Goal: Obtain resource: Download file/media

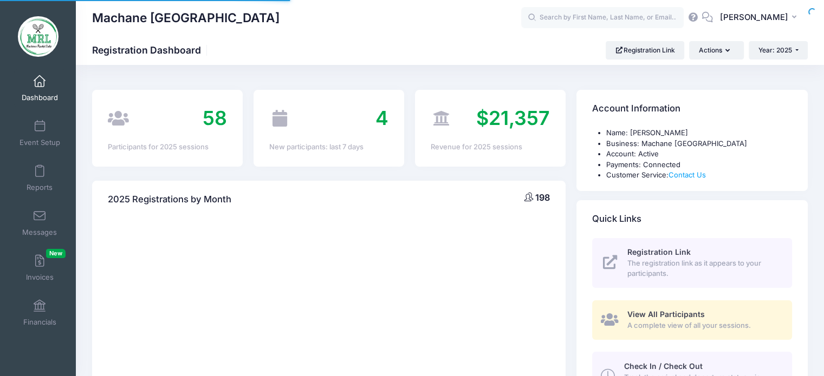
select select
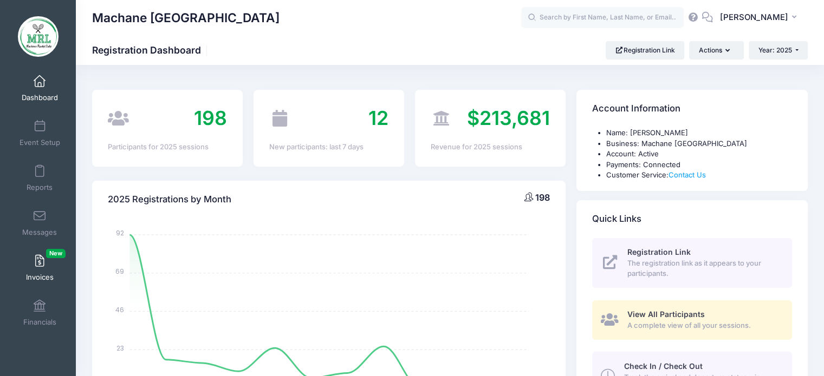
click at [40, 264] on span at bounding box center [40, 262] width 0 height 12
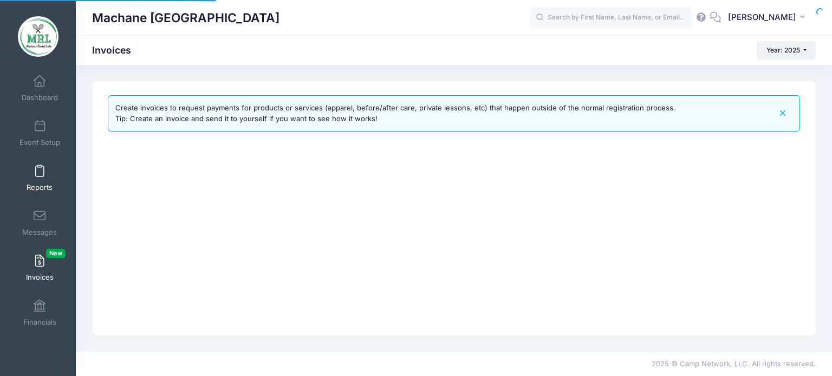
select select
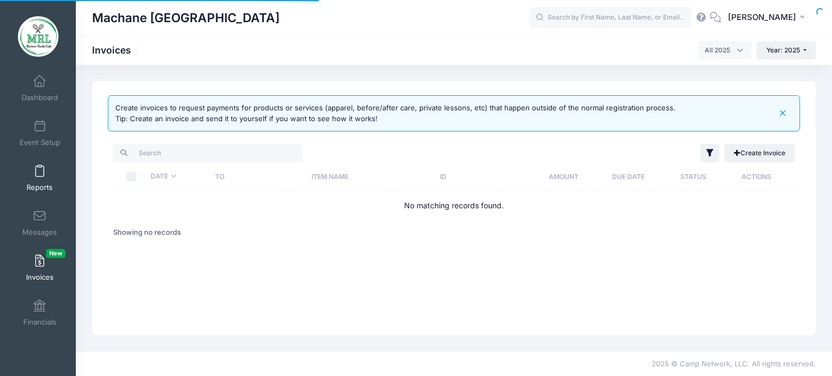
click at [40, 172] on span at bounding box center [40, 172] width 0 height 12
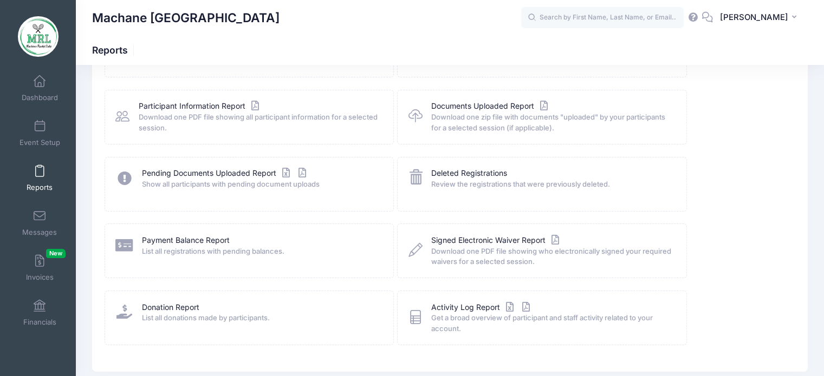
scroll to position [119, 0]
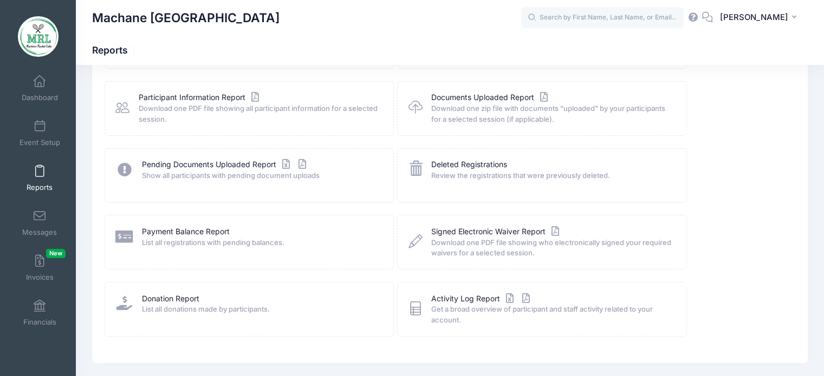
click at [474, 90] on div "Documents Uploaded Report Download one zip file with documents "uploaded" by yo…" at bounding box center [541, 108] width 289 height 55
click at [475, 99] on link "Documents Uploaded Report" at bounding box center [490, 97] width 119 height 11
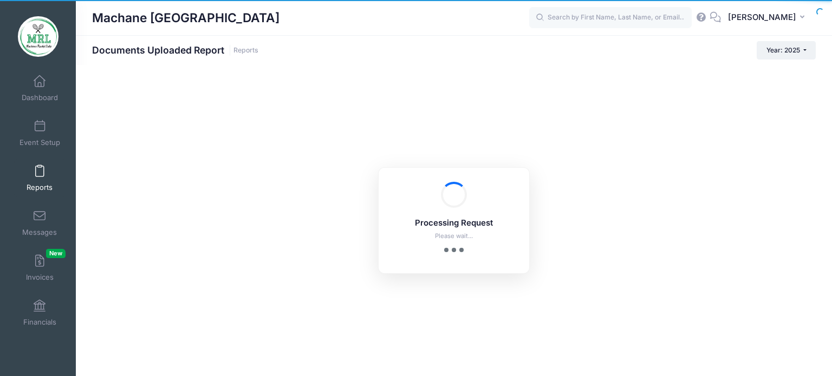
checkbox input "true"
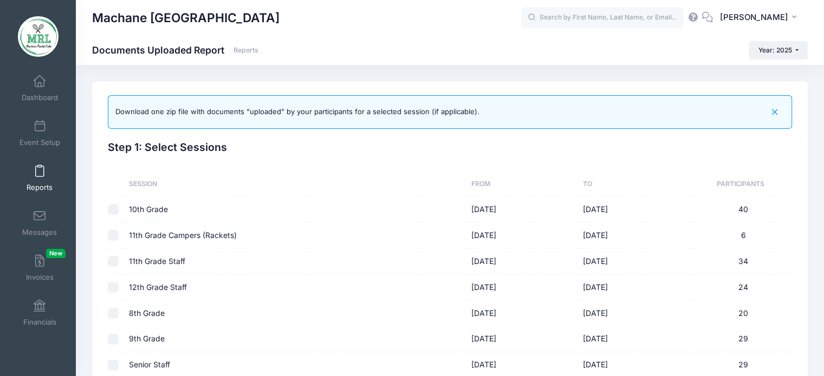
click at [110, 210] on input "checkbox" at bounding box center [113, 209] width 11 height 11
checkbox input "true"
click at [114, 238] on input "checkbox" at bounding box center [113, 235] width 11 height 11
checkbox input "true"
click at [113, 207] on input "checkbox" at bounding box center [113, 209] width 11 height 11
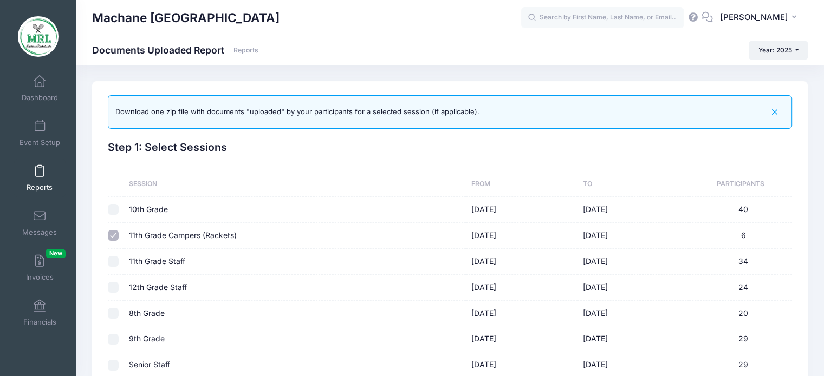
checkbox input "true"
checkbox input "false"
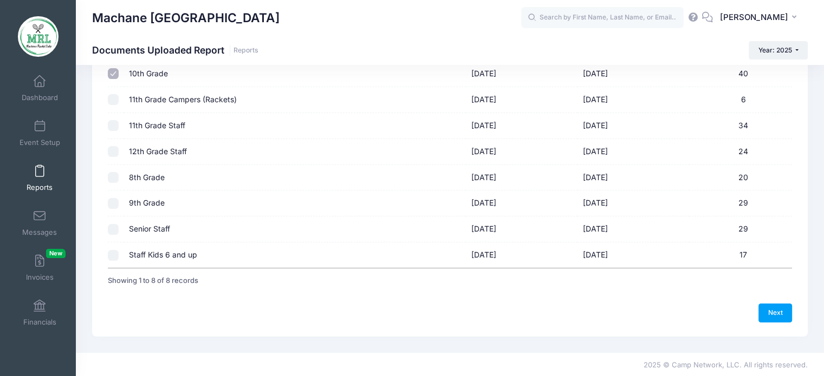
click at [111, 178] on input "checkbox" at bounding box center [113, 177] width 11 height 11
checkbox input "true"
checkbox input "false"
click at [762, 314] on link "Next" at bounding box center [775, 313] width 34 height 18
checkbox input "false"
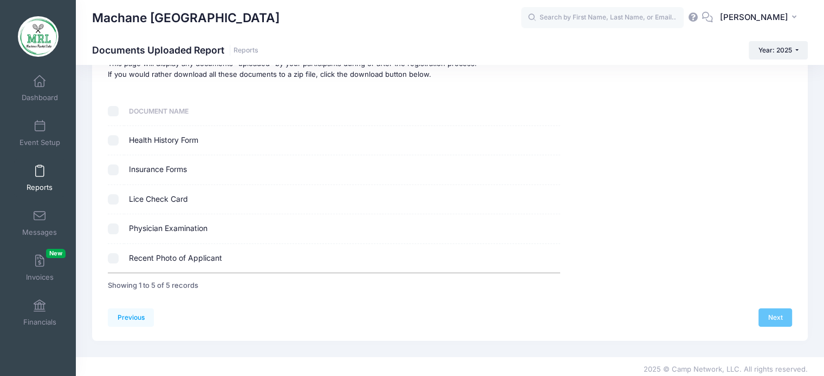
scroll to position [100, 0]
click at [114, 139] on input "checkbox" at bounding box center [113, 140] width 11 height 11
checkbox input "true"
click at [115, 172] on input "checkbox" at bounding box center [113, 169] width 11 height 11
checkbox input "true"
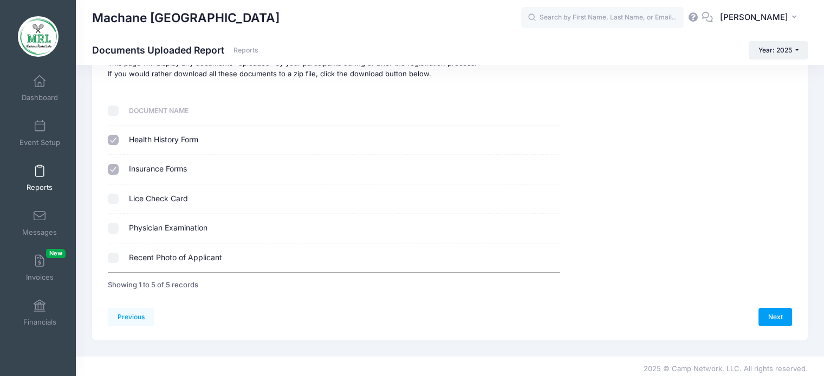
click at [115, 219] on td at bounding box center [116, 228] width 16 height 29
click at [114, 229] on input "checkbox" at bounding box center [113, 228] width 11 height 11
checkbox input "true"
click at [778, 320] on link "Next" at bounding box center [775, 317] width 34 height 18
select select
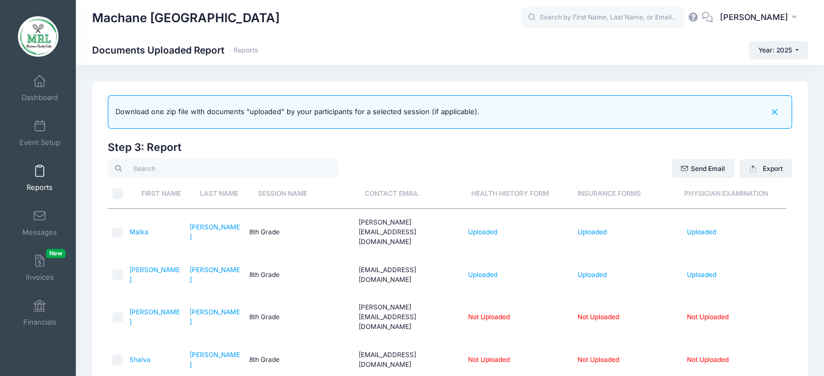
scroll to position [4, 0]
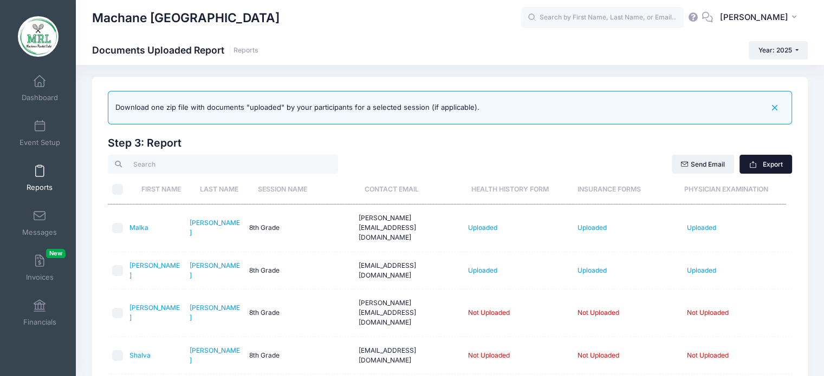
click at [774, 162] on button "Export" at bounding box center [765, 164] width 53 height 18
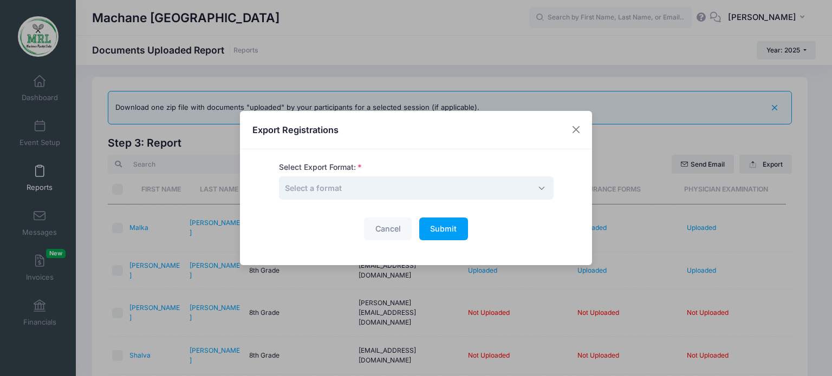
click at [388, 187] on span "Select a format" at bounding box center [416, 188] width 275 height 23
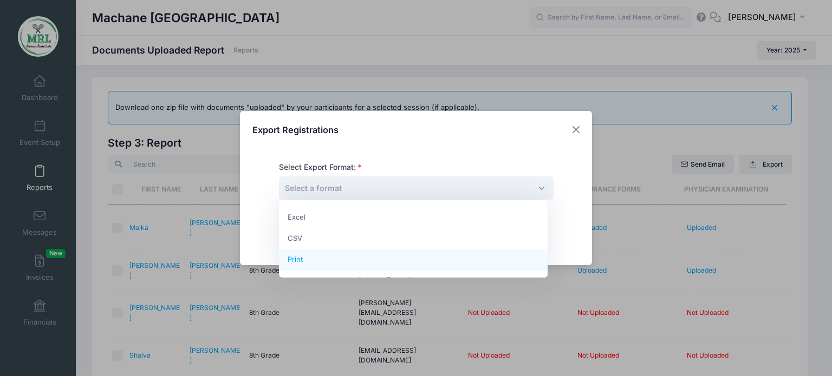
select select "print"
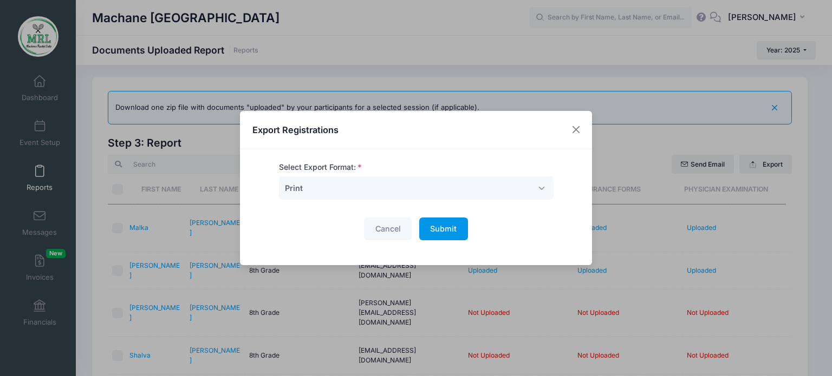
click at [438, 234] on button "Submit Please wait..." at bounding box center [443, 229] width 49 height 23
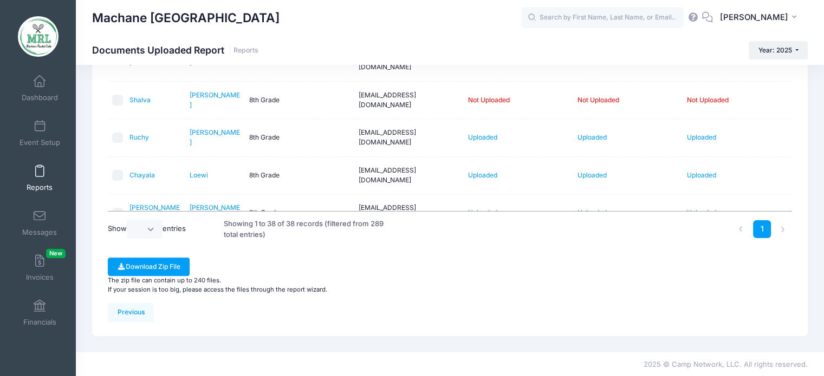
scroll to position [22, 0]
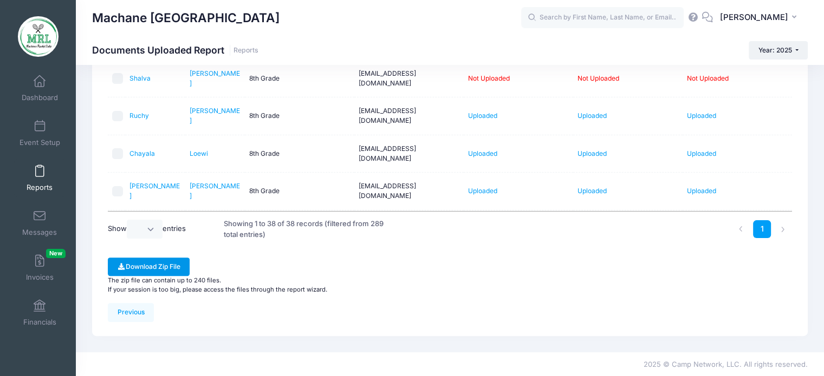
click at [162, 272] on button "Download Zip File" at bounding box center [149, 267] width 82 height 18
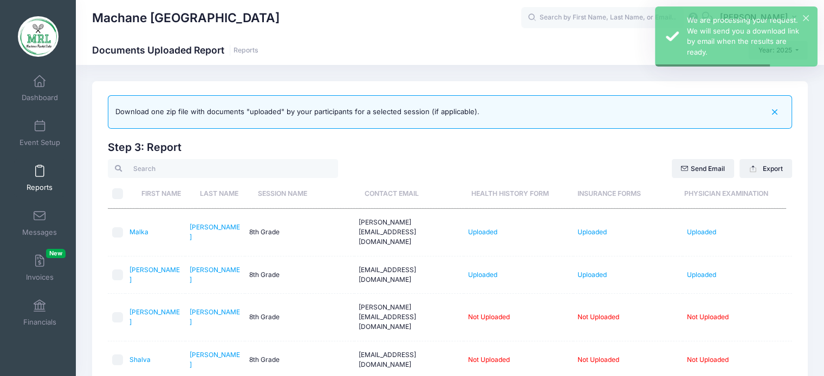
scroll to position [0, 0]
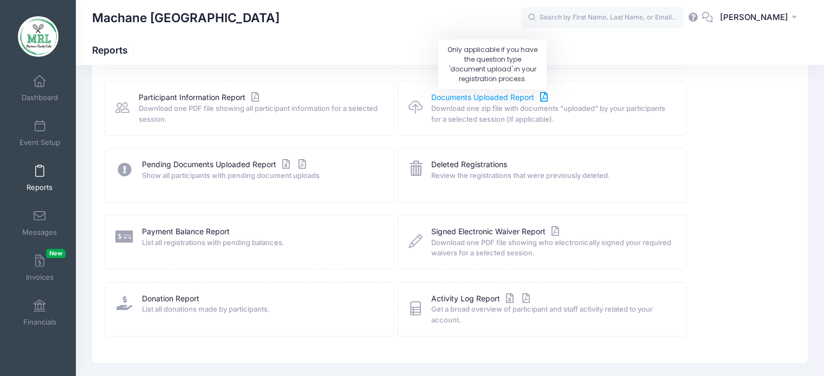
click at [464, 96] on link "Documents Uploaded Report" at bounding box center [490, 97] width 119 height 11
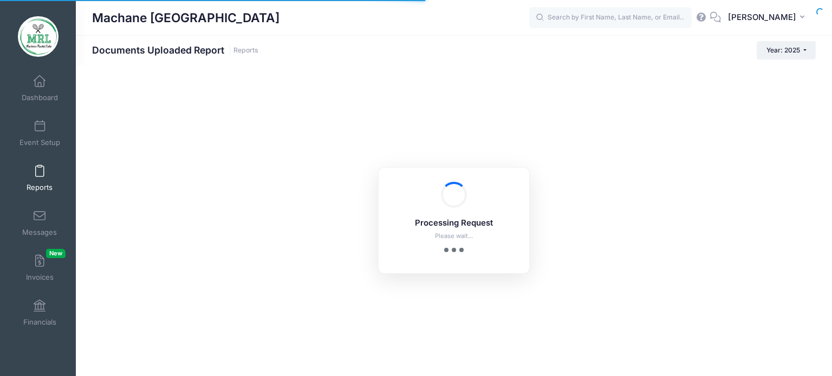
checkbox input "true"
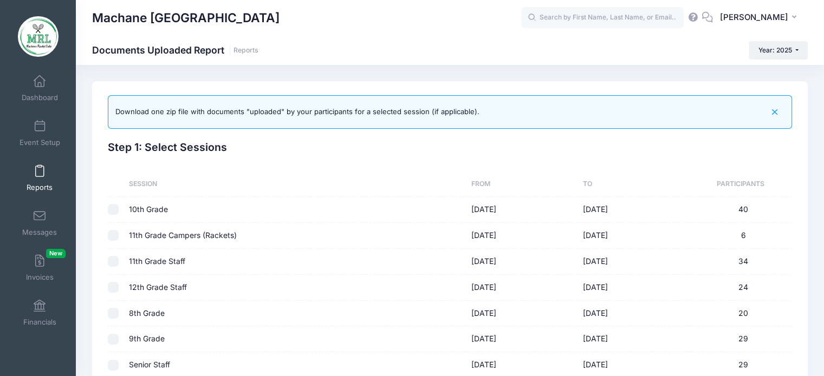
click at [112, 336] on input "checkbox" at bounding box center [113, 339] width 11 height 11
checkbox input "true"
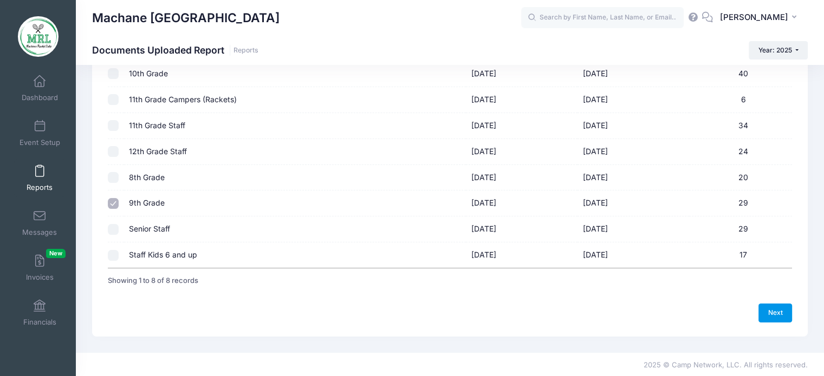
click at [765, 314] on link "Next" at bounding box center [775, 313] width 34 height 18
checkbox input "false"
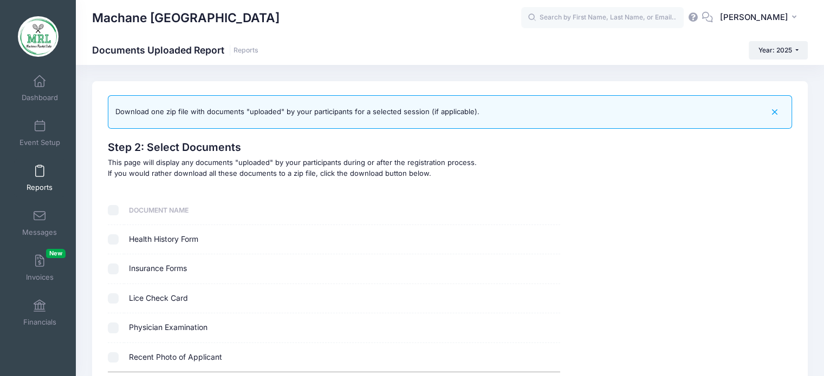
click at [113, 242] on input "checkbox" at bounding box center [113, 239] width 11 height 11
checkbox input "true"
click at [116, 272] on input "checkbox" at bounding box center [113, 269] width 11 height 11
checkbox input "true"
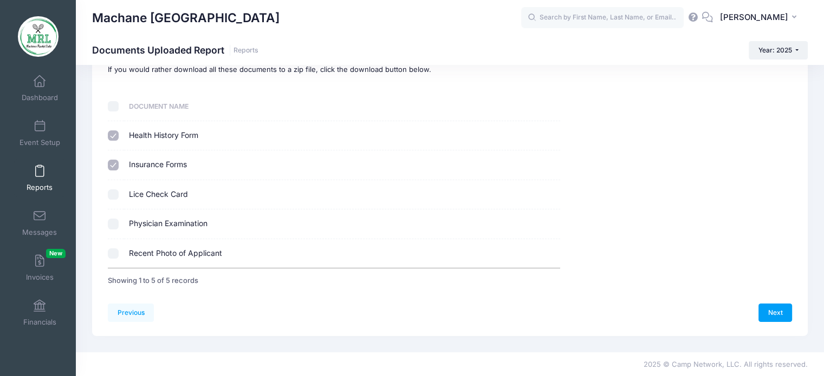
click at [114, 220] on input "checkbox" at bounding box center [113, 224] width 11 height 11
checkbox input "true"
click at [780, 317] on link "Next" at bounding box center [775, 313] width 34 height 18
select select
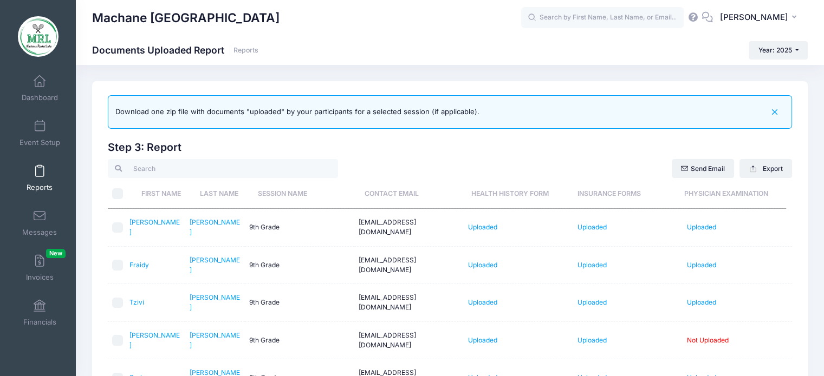
scroll to position [260, 0]
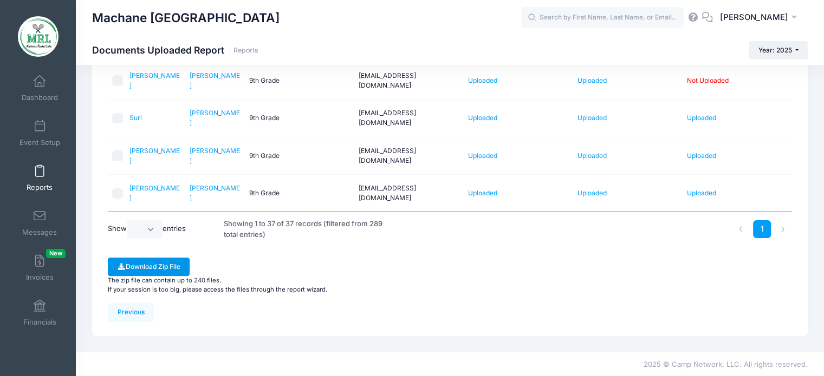
click at [168, 269] on button "Download Zip File" at bounding box center [149, 267] width 82 height 18
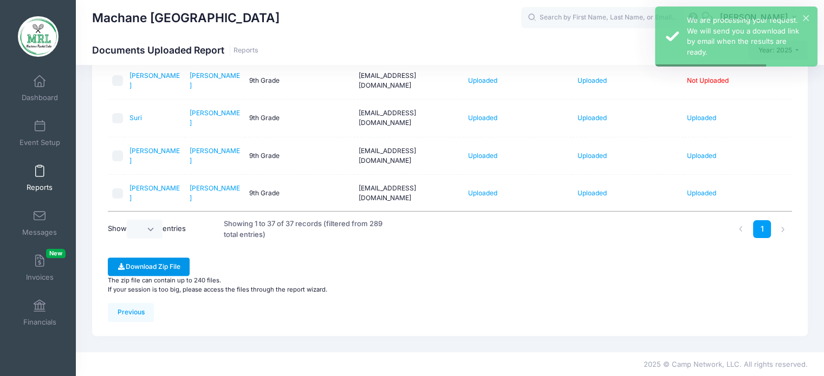
scroll to position [104, 0]
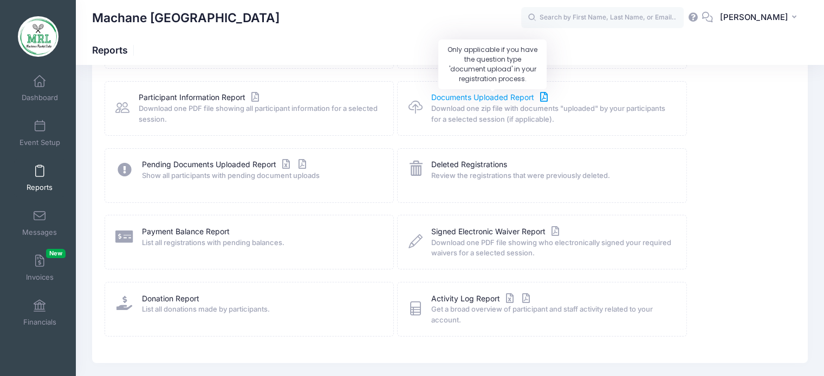
click at [481, 99] on link "Documents Uploaded Report" at bounding box center [490, 97] width 119 height 11
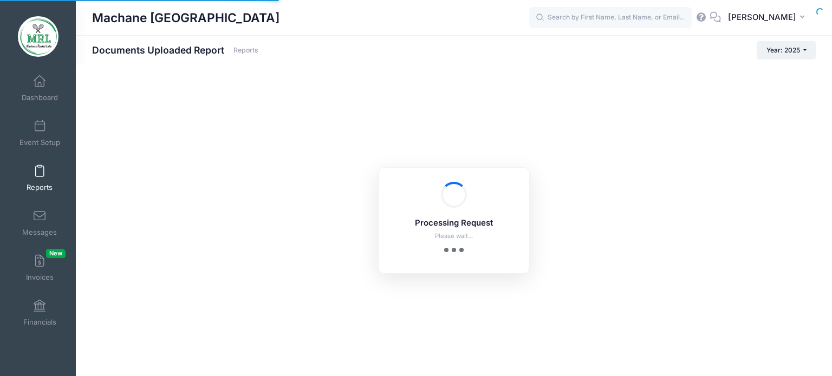
checkbox input "true"
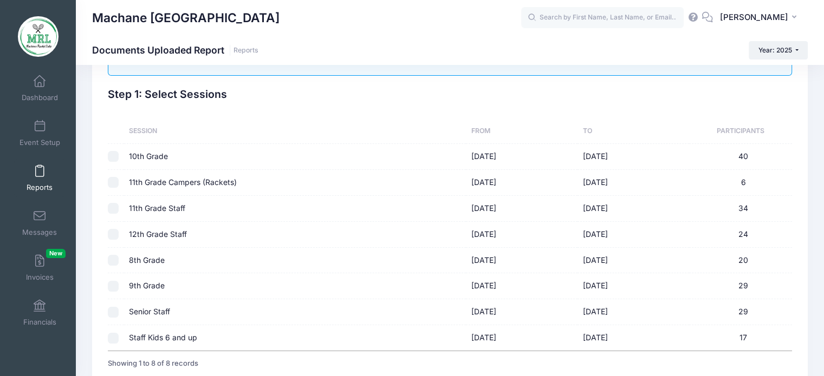
scroll to position [54, 0]
click at [113, 154] on input "checkbox" at bounding box center [113, 155] width 11 height 11
checkbox input "true"
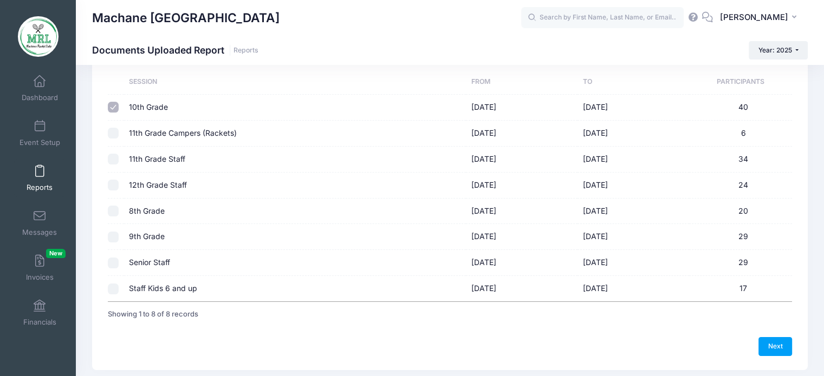
scroll to position [96, 0]
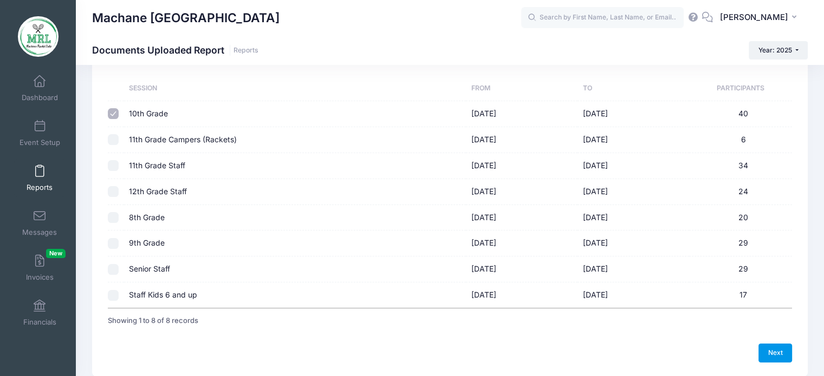
click at [771, 360] on link "Next" at bounding box center [775, 353] width 34 height 18
checkbox input "false"
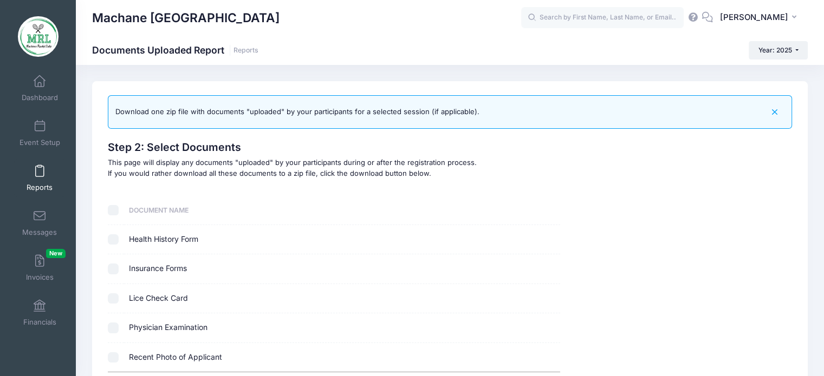
click at [115, 236] on input "checkbox" at bounding box center [113, 239] width 11 height 11
checkbox input "true"
click at [117, 272] on input "checkbox" at bounding box center [113, 269] width 11 height 11
checkbox input "true"
click at [114, 327] on input "checkbox" at bounding box center [113, 328] width 11 height 11
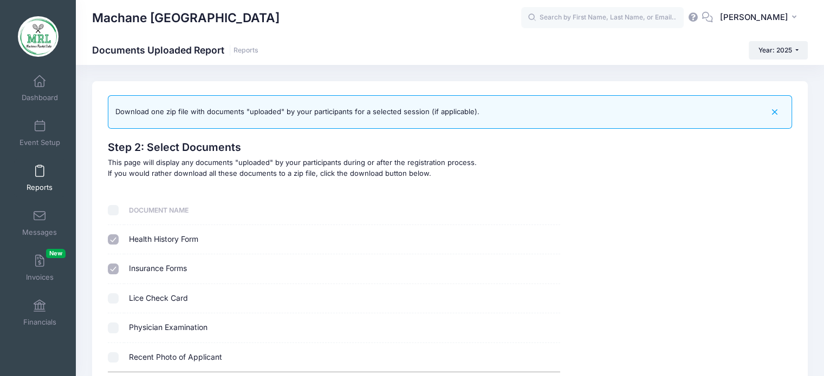
checkbox input "true"
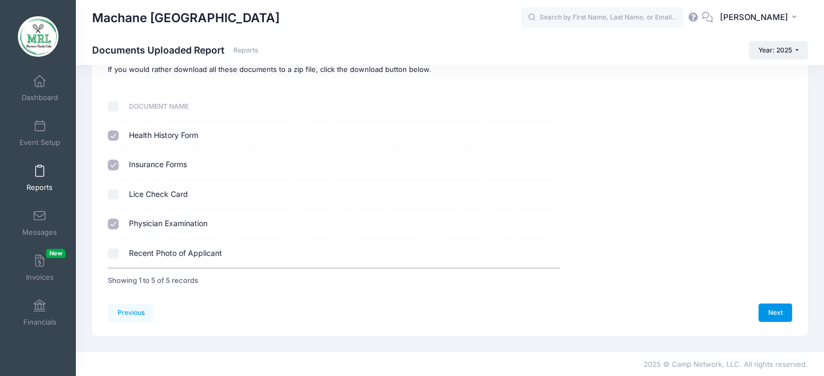
click at [784, 306] on link "Next" at bounding box center [775, 313] width 34 height 18
select select
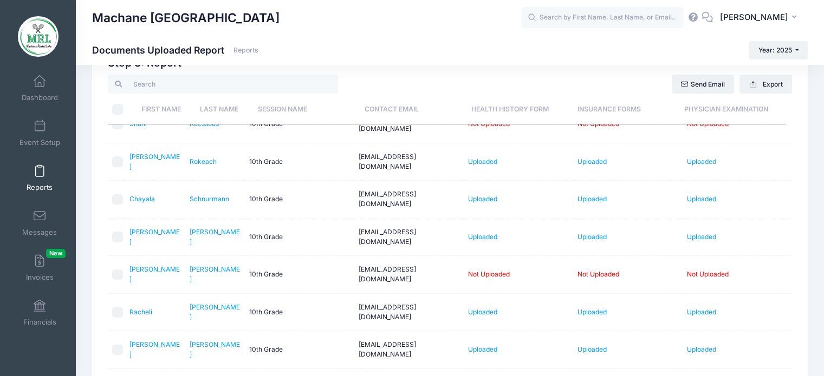
scroll to position [260, 0]
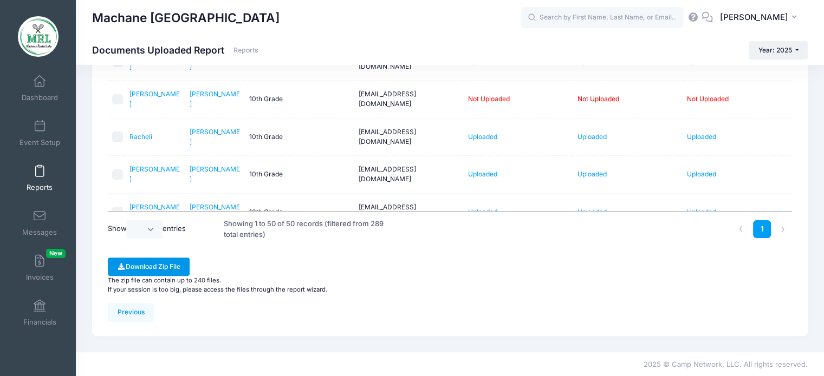
click at [161, 267] on button "Download Zip File" at bounding box center [149, 267] width 82 height 18
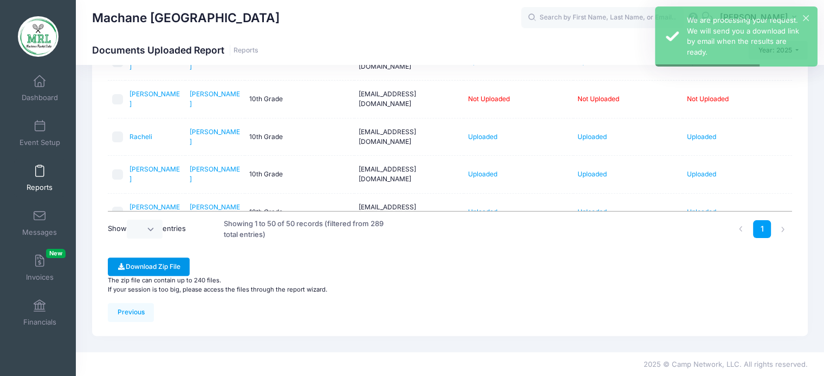
scroll to position [96, 0]
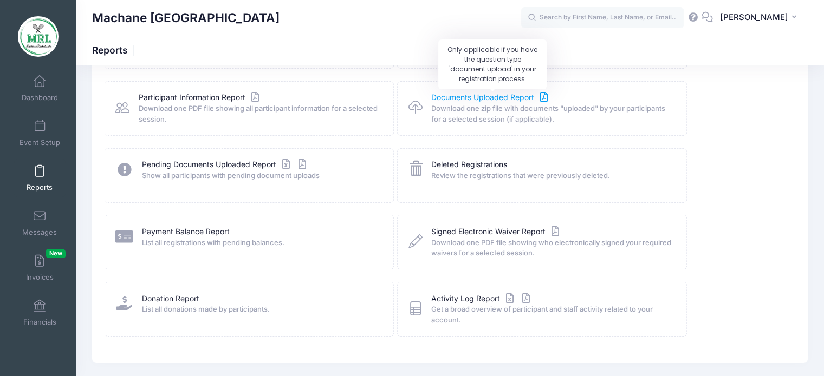
click at [496, 97] on link "Documents Uploaded Report" at bounding box center [490, 97] width 119 height 11
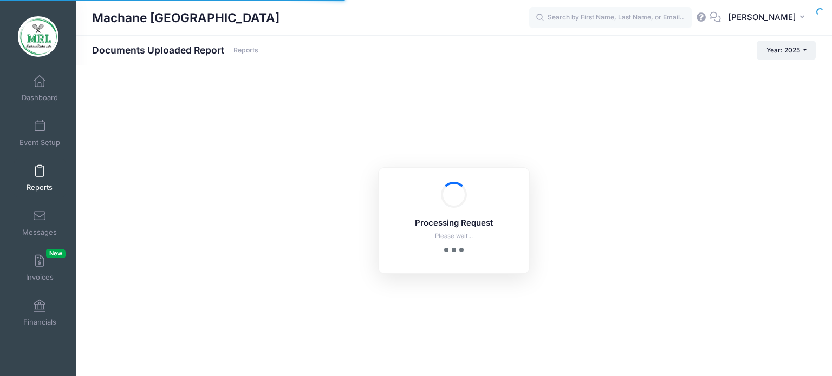
checkbox input "true"
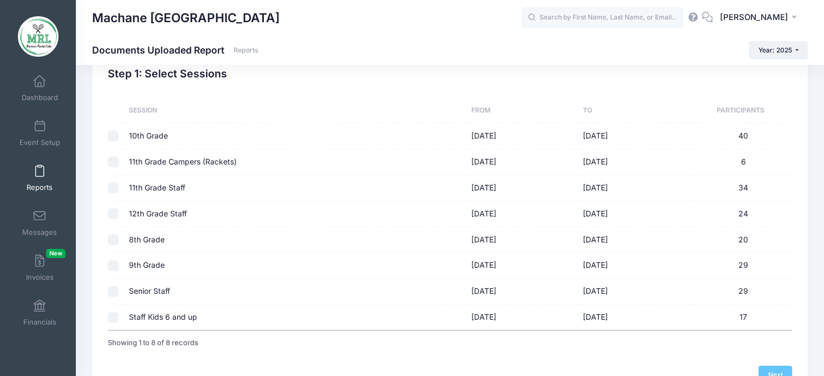
scroll to position [88, 0]
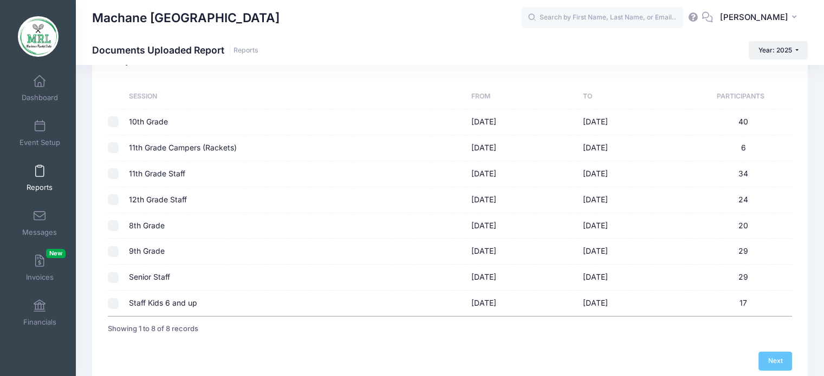
click at [113, 146] on input "checkbox" at bounding box center [113, 147] width 11 height 11
checkbox input "true"
click at [786, 364] on link "Next" at bounding box center [775, 361] width 34 height 18
checkbox input "false"
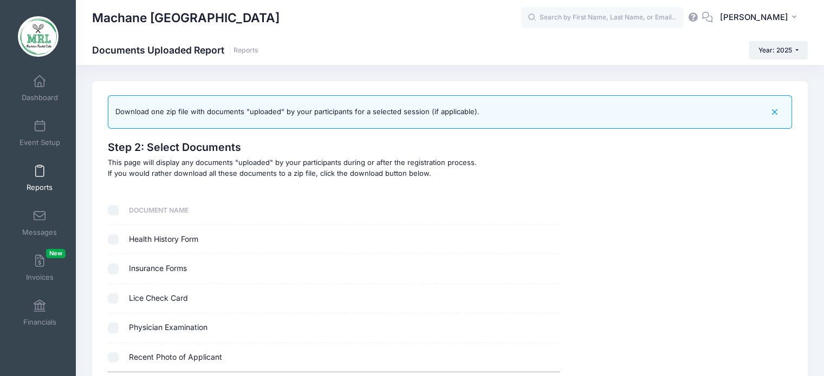
scroll to position [104, 0]
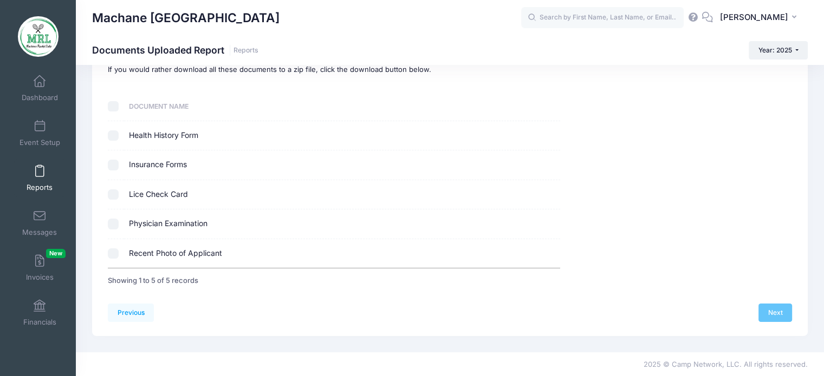
click at [115, 134] on input "checkbox" at bounding box center [113, 136] width 11 height 11
checkbox input "true"
click at [113, 162] on input "checkbox" at bounding box center [113, 165] width 11 height 11
checkbox input "true"
click at [113, 223] on input "checkbox" at bounding box center [113, 224] width 11 height 11
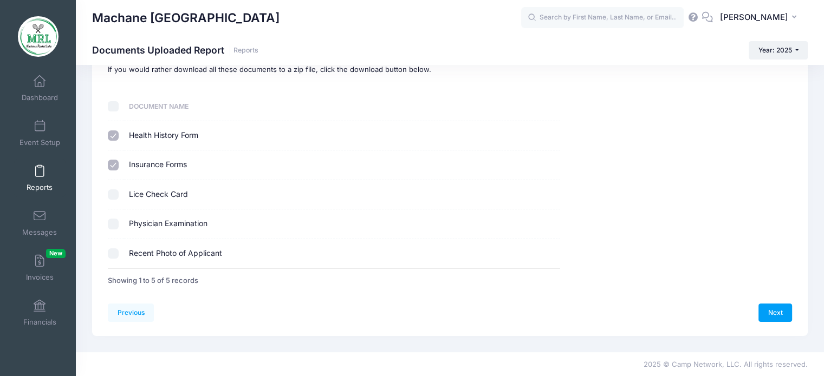
checkbox input "true"
click at [760, 309] on link "Next" at bounding box center [775, 313] width 34 height 18
select select
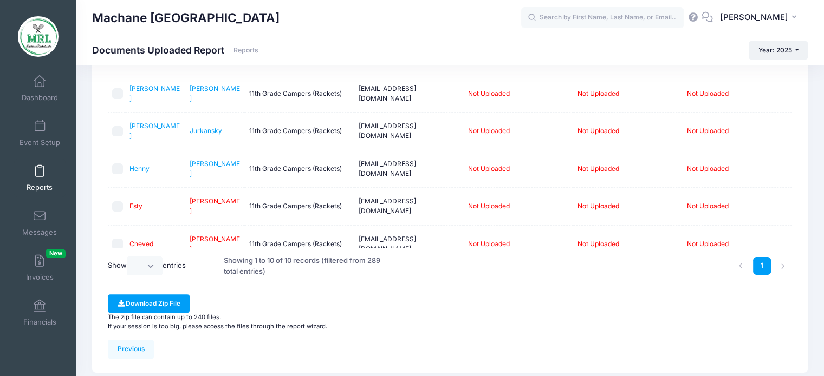
scroll to position [260, 0]
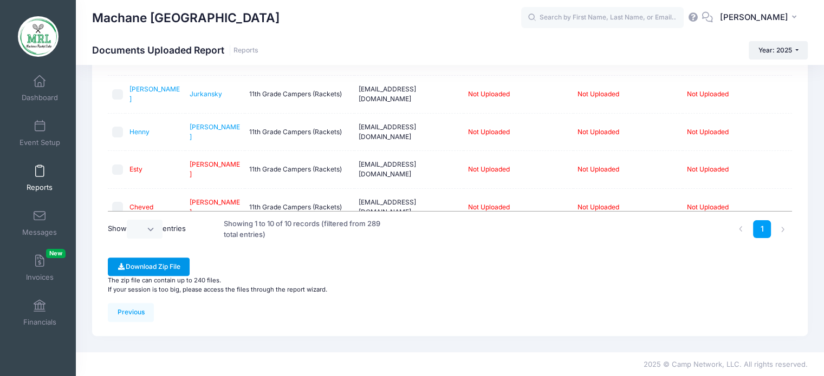
click at [178, 264] on button "Download Zip File" at bounding box center [149, 267] width 82 height 18
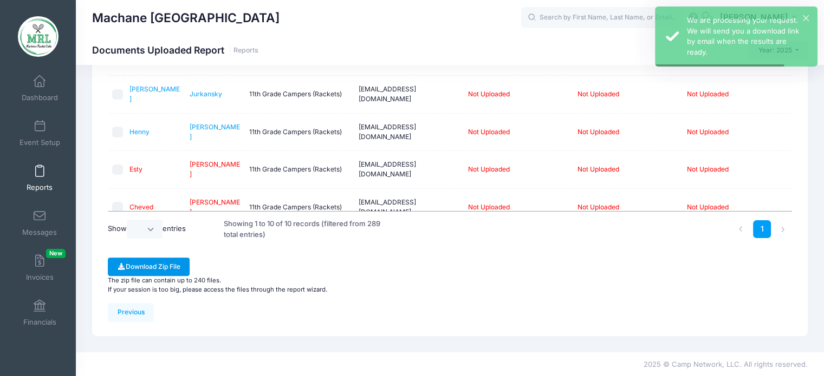
scroll to position [88, 0]
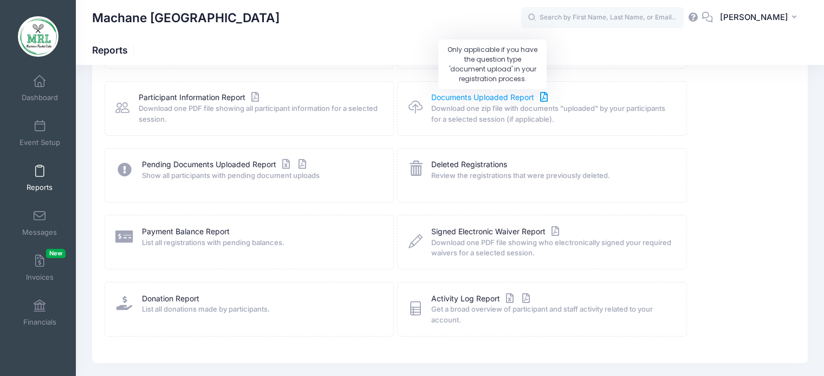
click at [471, 99] on link "Documents Uploaded Report" at bounding box center [490, 97] width 119 height 11
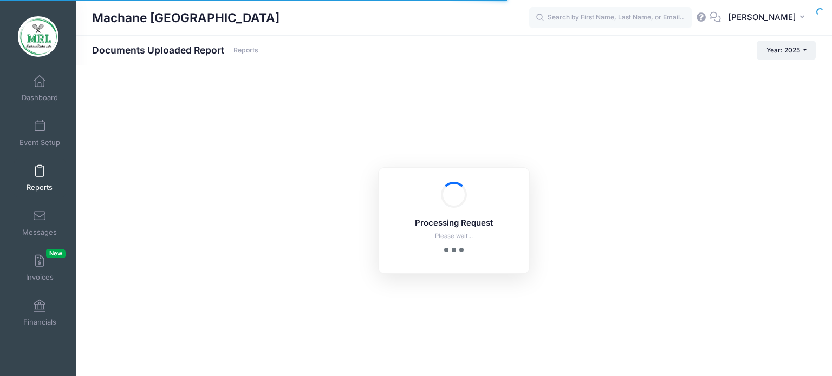
checkbox input "true"
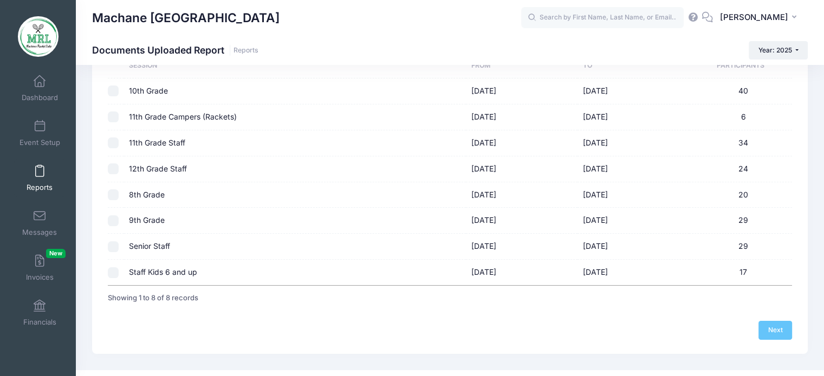
scroll to position [116, 0]
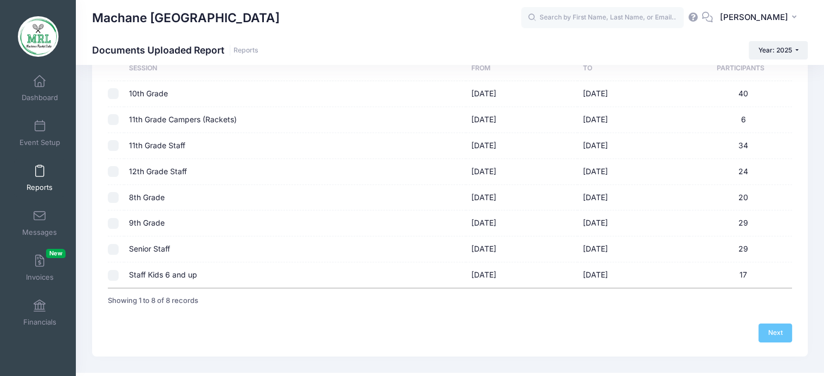
click at [109, 140] on input "checkbox" at bounding box center [113, 145] width 11 height 11
checkbox input "true"
click at [769, 332] on link "Next" at bounding box center [775, 333] width 34 height 18
checkbox input "false"
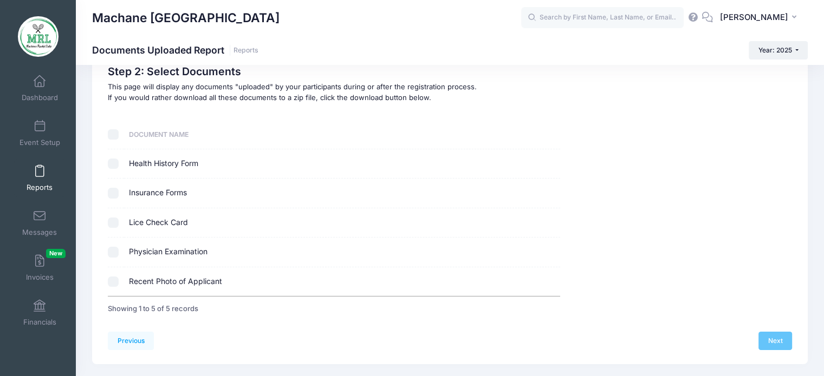
scroll to position [77, 0]
click at [149, 244] on td "Physician Examination" at bounding box center [342, 251] width 436 height 29
checkbox input "true"
click at [145, 189] on td "Insurance Forms" at bounding box center [342, 192] width 436 height 29
checkbox input "true"
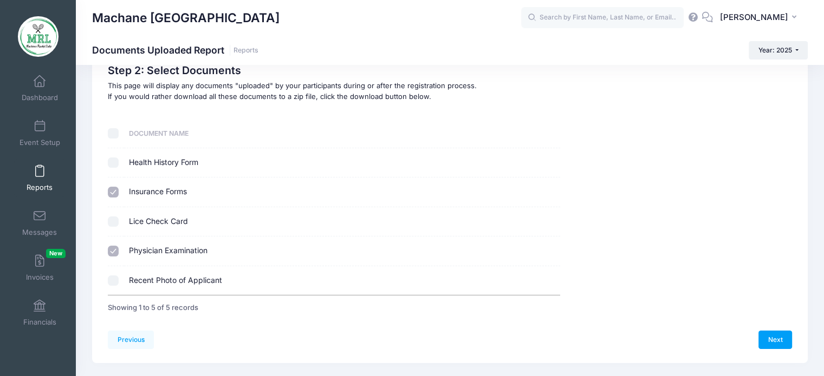
click at [146, 168] on td "Health History Form" at bounding box center [342, 162] width 436 height 29
checkbox input "true"
click at [778, 335] on link "Next" at bounding box center [775, 340] width 34 height 18
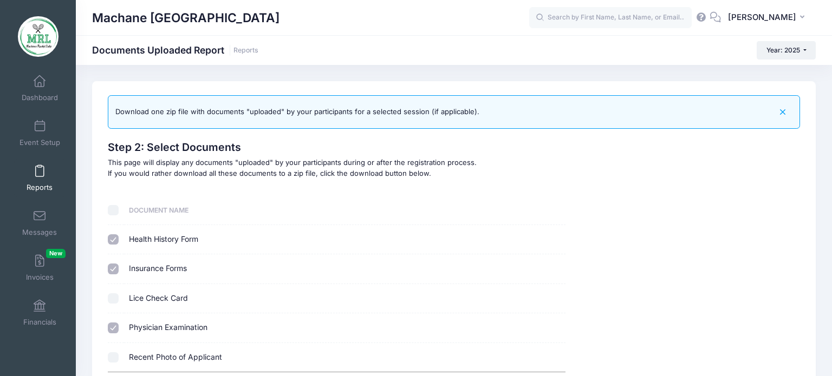
select select
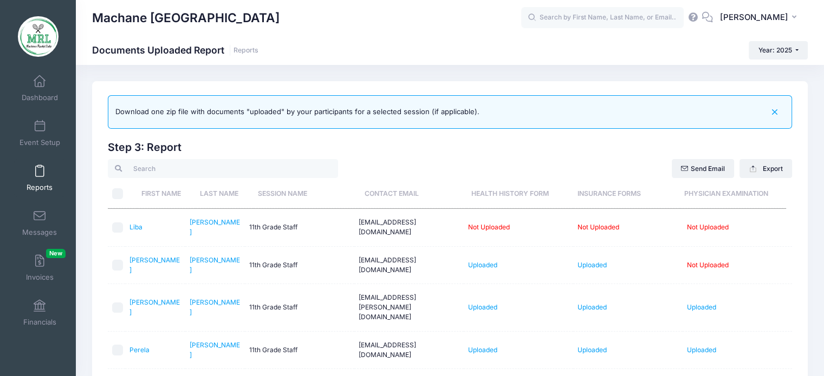
click at [565, 231] on td "Not Uploaded" at bounding box center [518, 228] width 109 height 38
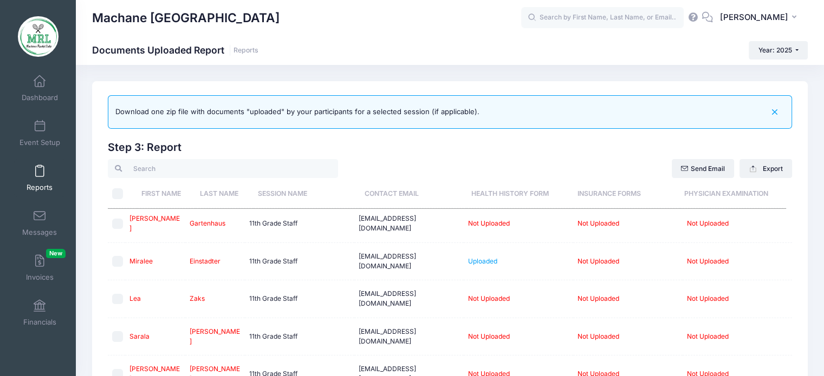
scroll to position [260, 0]
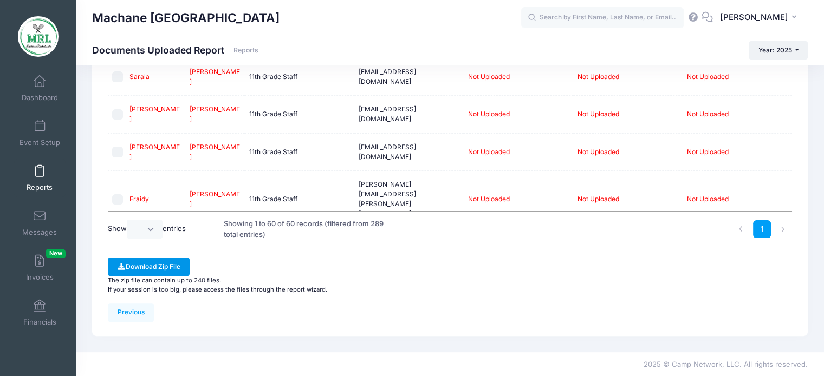
click at [180, 264] on button "Download Zip File" at bounding box center [149, 267] width 82 height 18
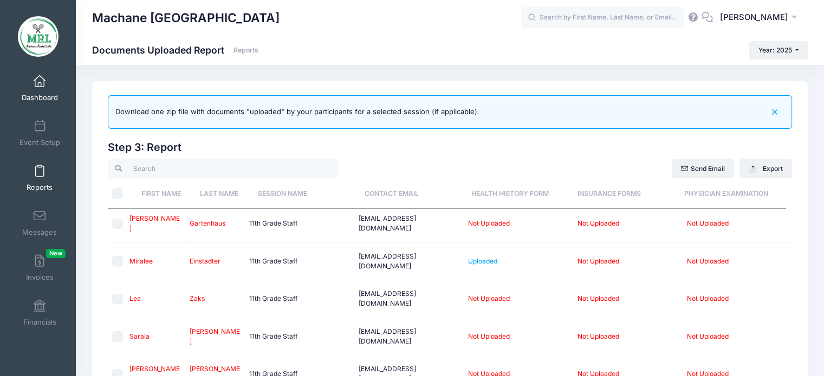
click at [33, 73] on link "Dashboard" at bounding box center [39, 88] width 51 height 38
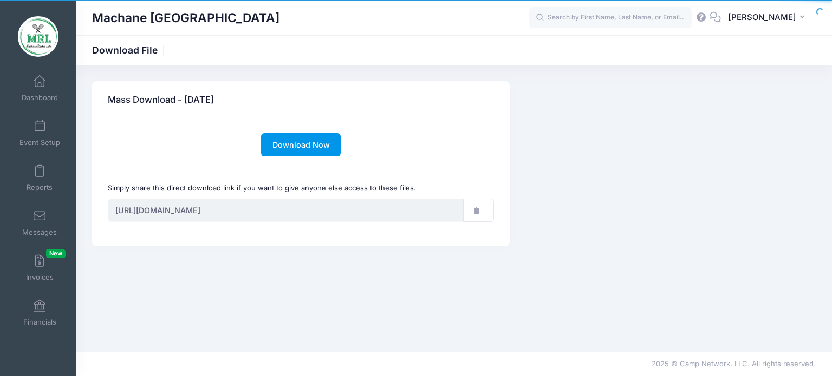
click at [282, 148] on link "Download Now" at bounding box center [301, 144] width 80 height 23
click at [297, 149] on link "Download Now" at bounding box center [301, 144] width 80 height 23
click at [295, 143] on link "Download Now" at bounding box center [301, 144] width 80 height 23
click at [290, 137] on link "Download Now" at bounding box center [301, 144] width 80 height 23
click at [298, 151] on link "Download Now" at bounding box center [301, 144] width 80 height 23
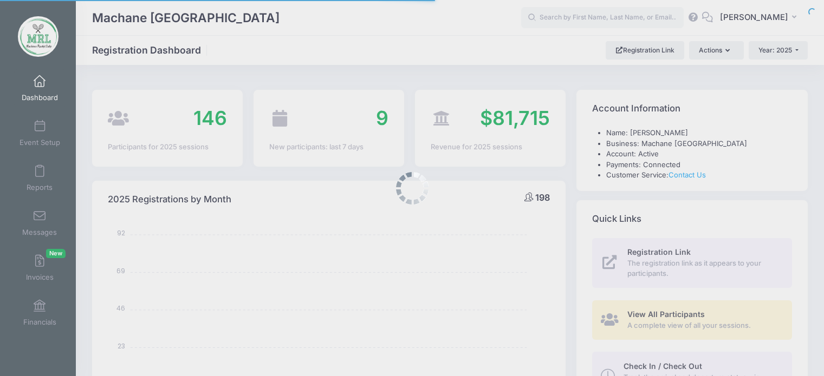
select select
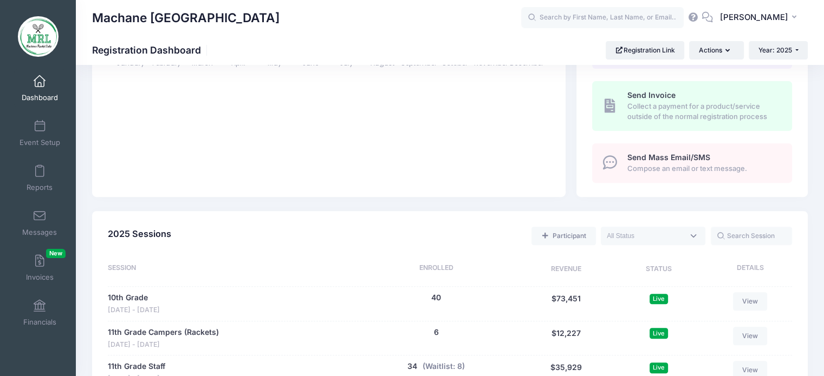
scroll to position [349, 0]
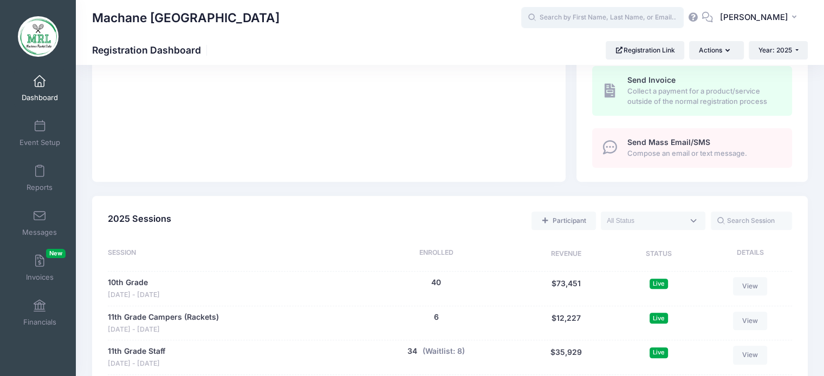
click at [584, 9] on input "text" at bounding box center [602, 18] width 162 height 22
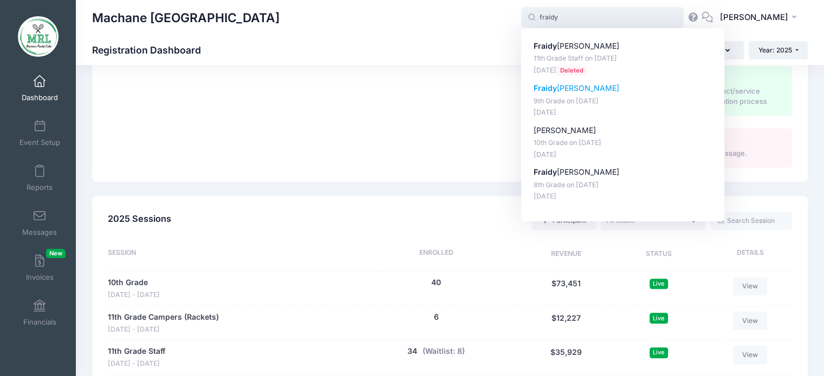
click at [565, 97] on p "9th Grade on Aug-14, 2025" at bounding box center [622, 101] width 179 height 10
type input "Fraidy Grosz (9th Grade, Aug-14, 2025)"
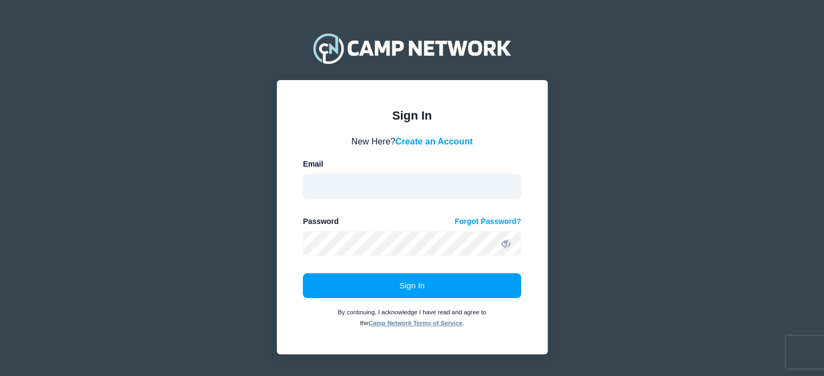
type input "[EMAIL_ADDRESS][DOMAIN_NAME]"
click at [409, 301] on div "Sign In By continuing, I acknowledge I have read and agree to the Camp Network …" at bounding box center [412, 300] width 218 height 55
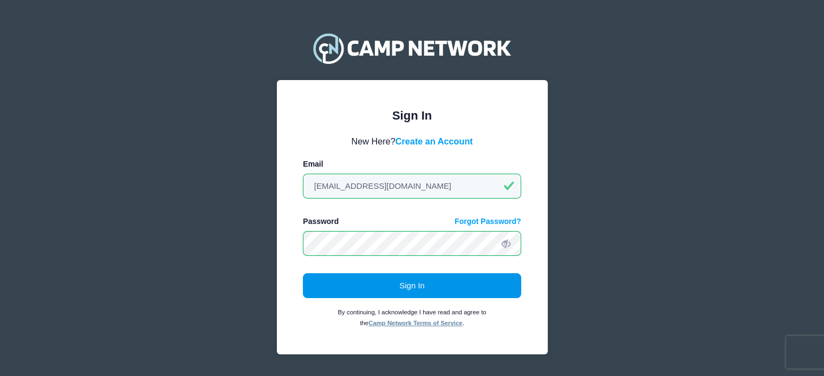
click at [406, 298] on button "Sign In" at bounding box center [412, 285] width 218 height 25
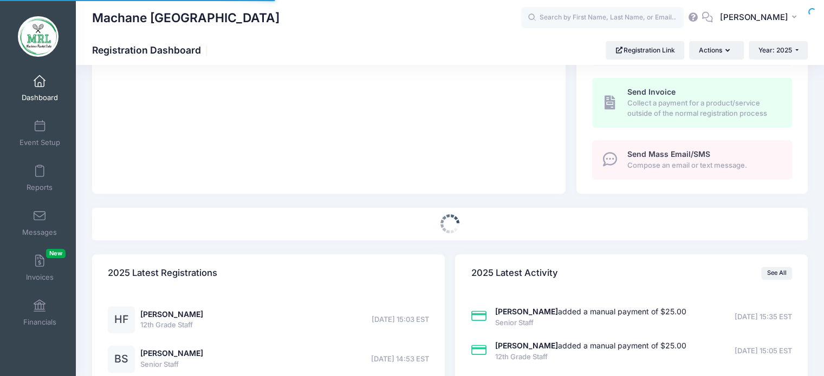
select select
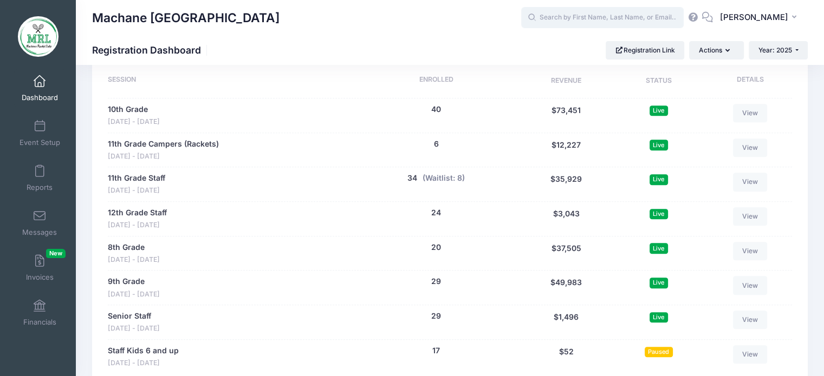
click at [597, 13] on input "text" at bounding box center [602, 18] width 162 height 22
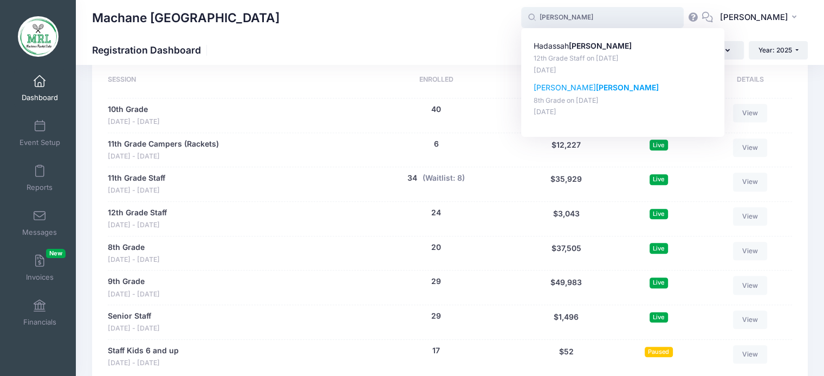
click at [558, 83] on p "Esther Feldman" at bounding box center [622, 87] width 179 height 11
type input "Esther Feldman (8th Grade, Aug-14, 2025)"
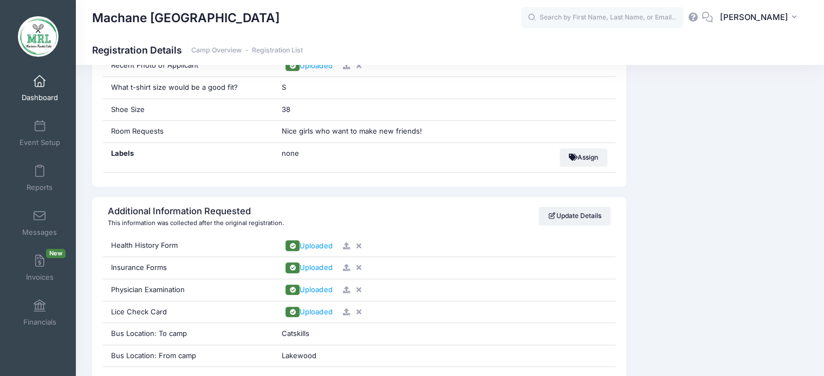
scroll to position [890, 0]
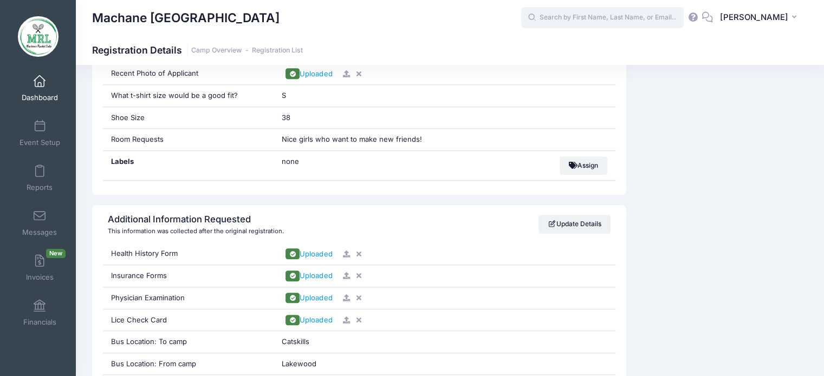
click at [601, 16] on input "text" at bounding box center [602, 18] width 162 height 22
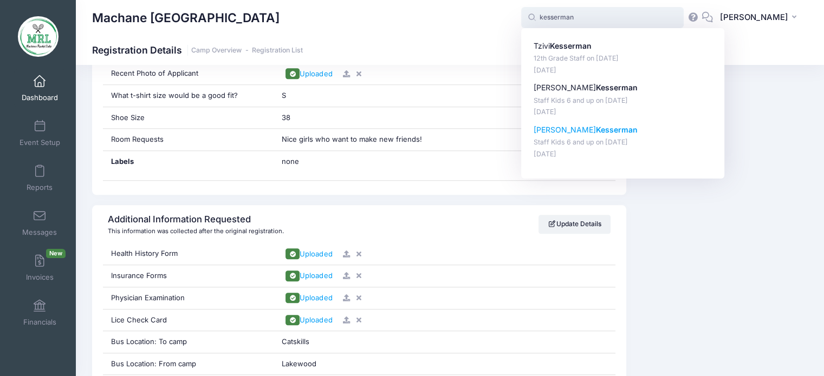
click at [565, 140] on p "Staff Kids 6 and up on [DATE]" at bounding box center [622, 143] width 179 height 10
type input "[PERSON_NAME] (Staff Kids 6 and up, [DATE])"
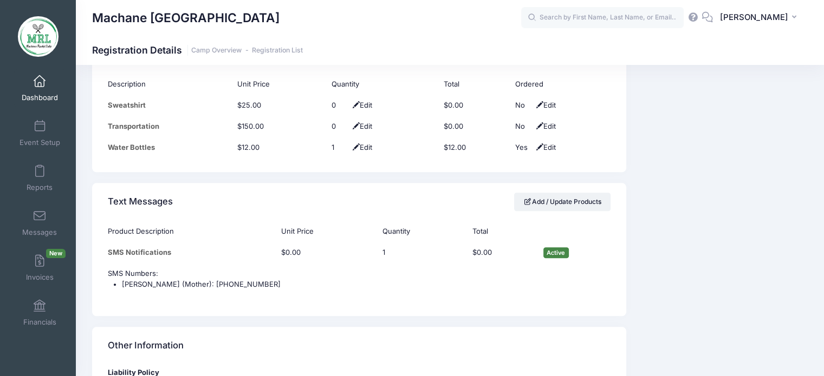
scroll to position [1198, 0]
